Goal: Task Accomplishment & Management: Manage account settings

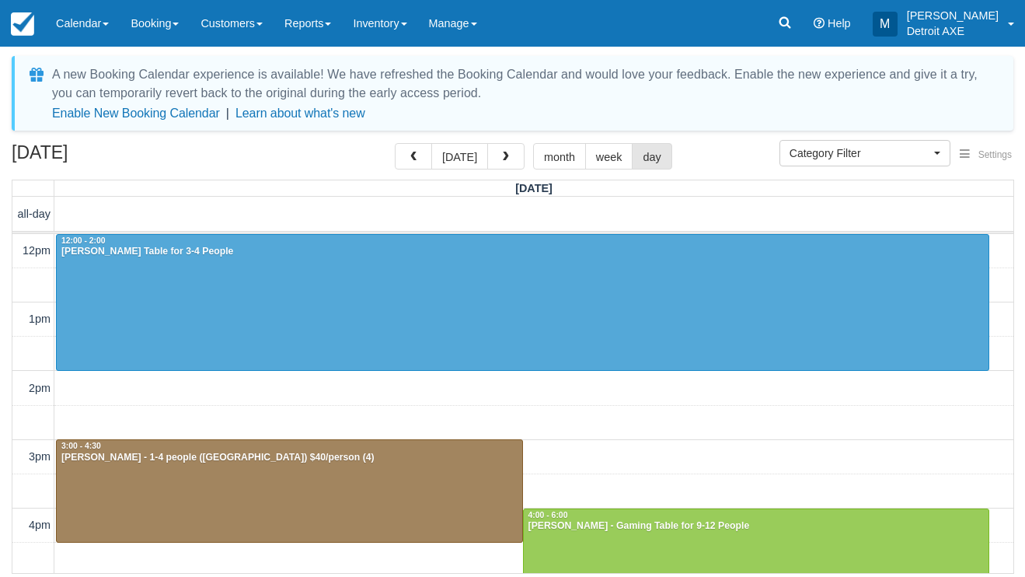
select select
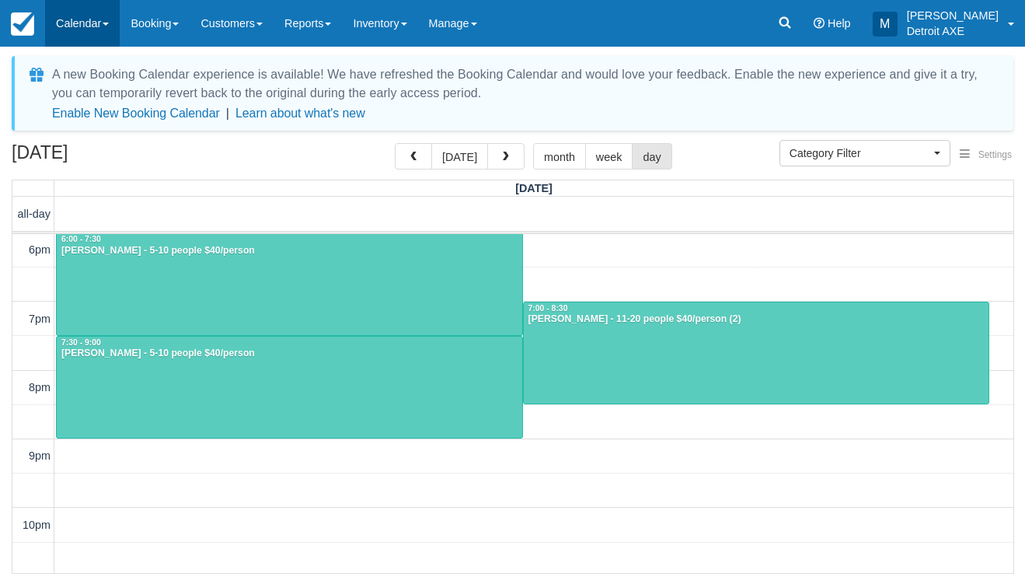
click at [101, 25] on link "Calendar" at bounding box center [82, 23] width 75 height 47
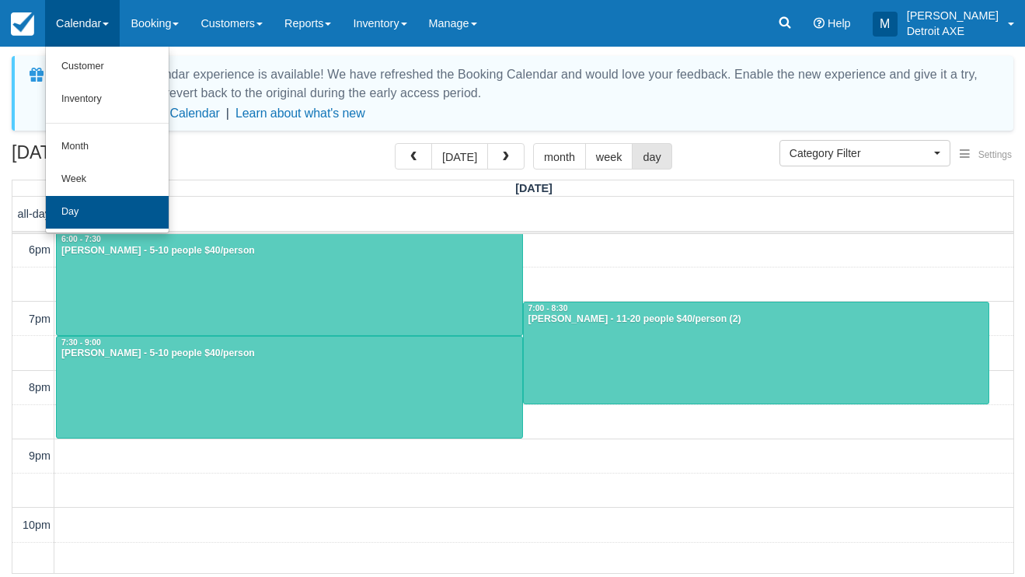
click at [134, 205] on link "Day" at bounding box center [107, 212] width 123 height 33
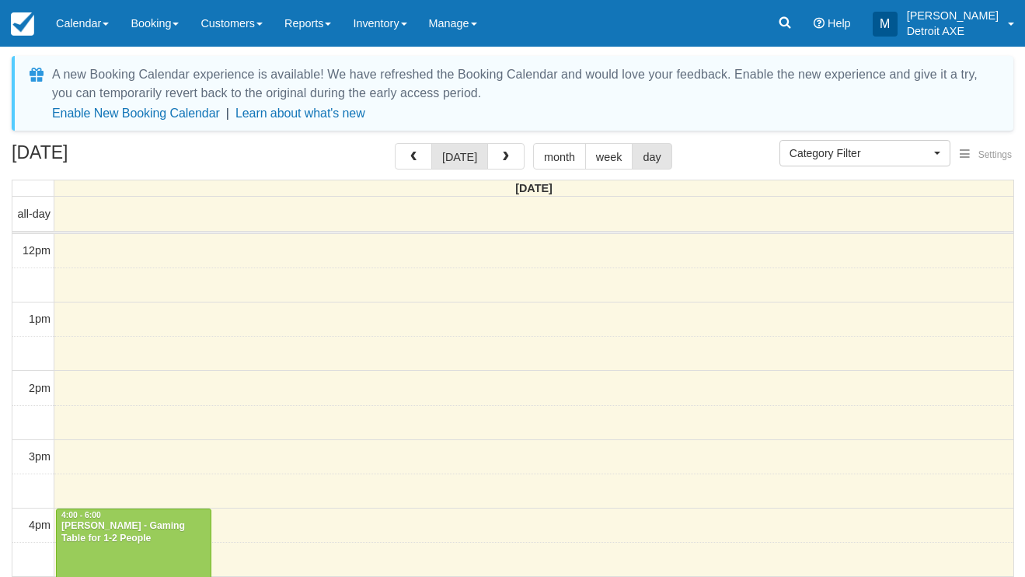
select select
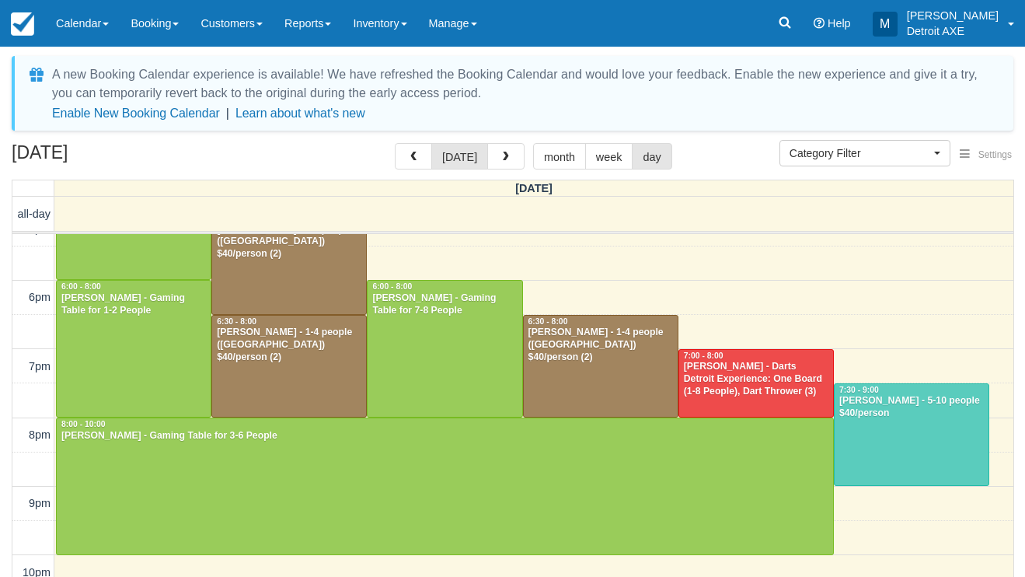
click at [868, 446] on div at bounding box center [912, 435] width 154 height 102
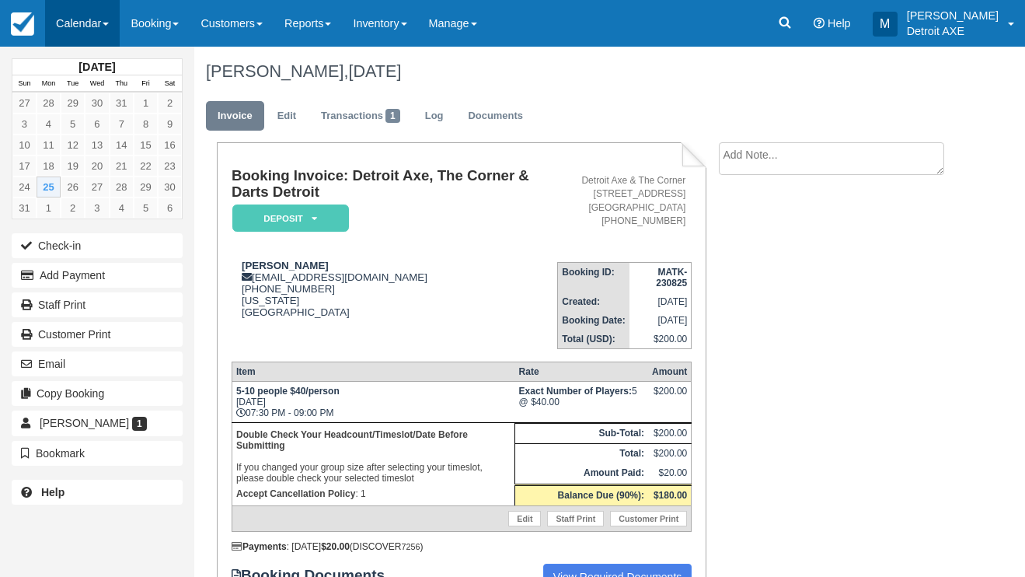
click at [100, 19] on link "Calendar" at bounding box center [82, 23] width 75 height 47
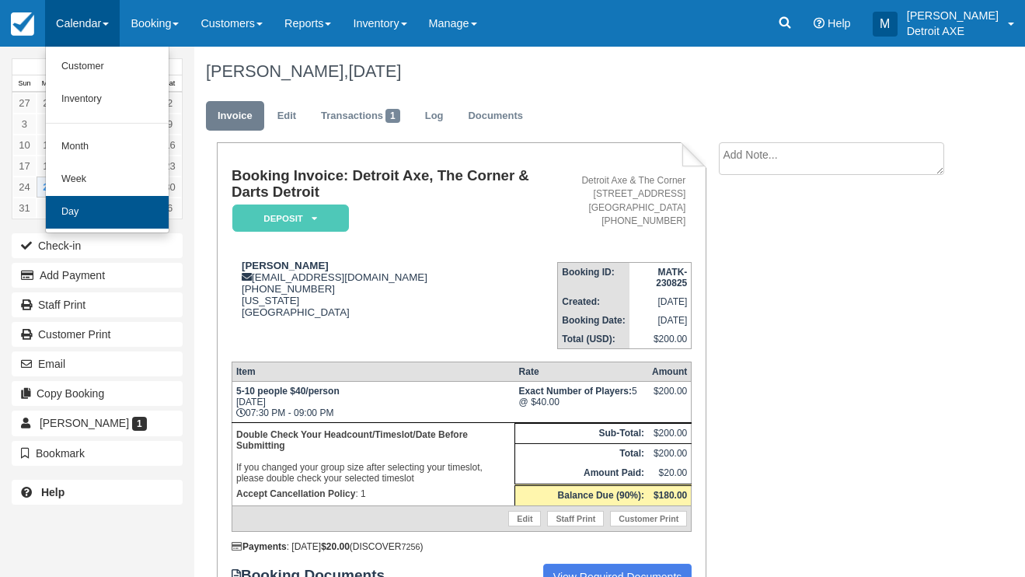
click at [143, 198] on link "Day" at bounding box center [107, 212] width 123 height 33
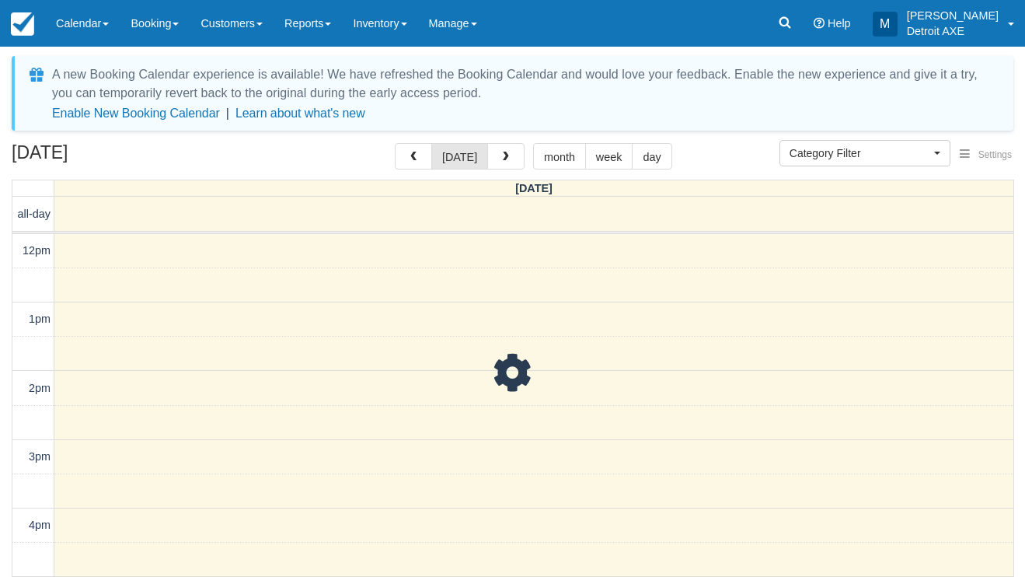
select select
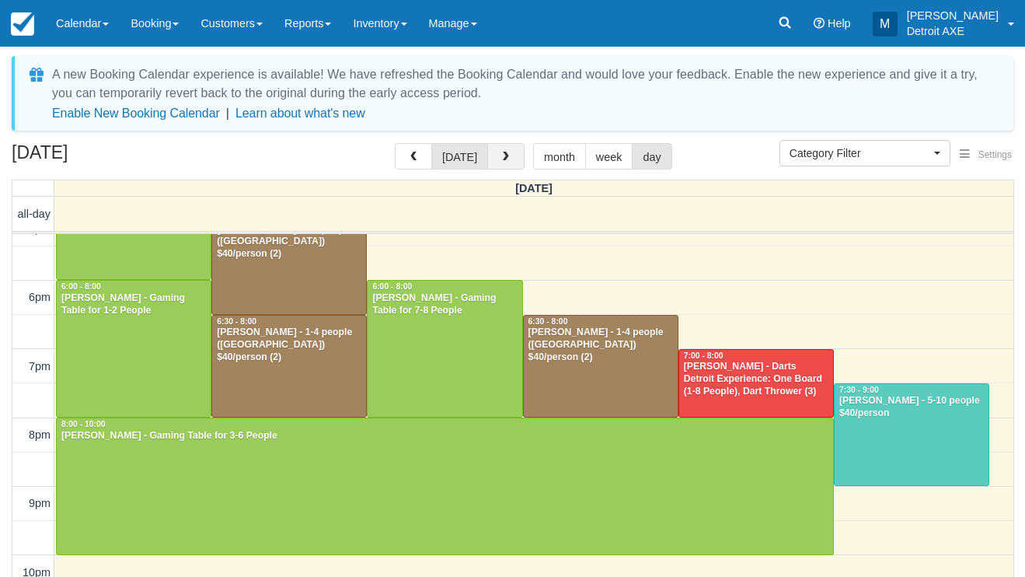
click at [509, 155] on button "button" at bounding box center [505, 156] width 37 height 26
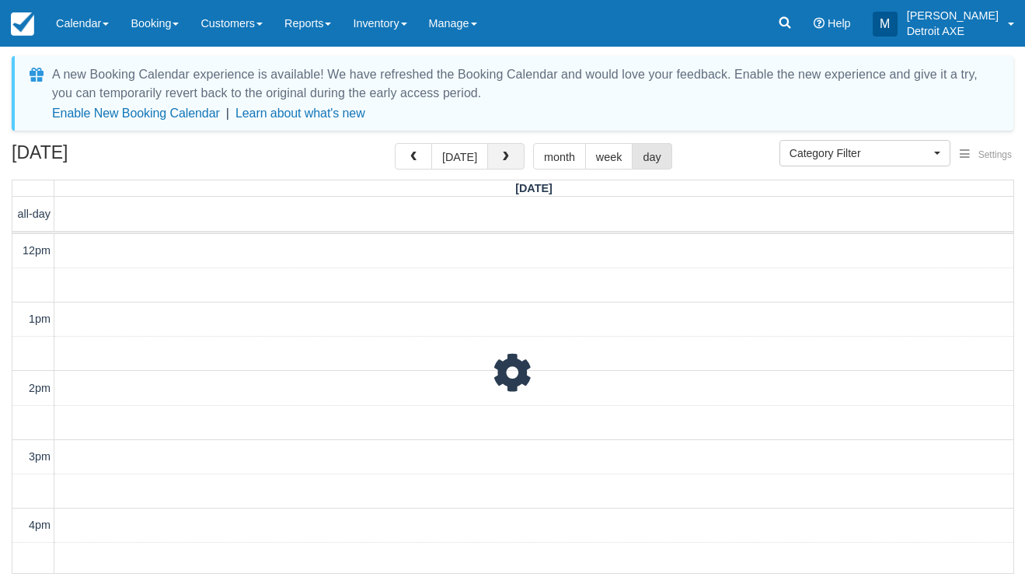
scroll to position [449, 0]
